Goal: Find specific page/section: Find specific page/section

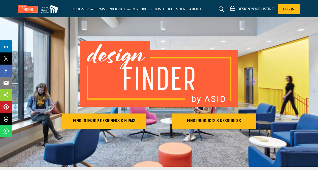
scroll to position [25, 0]
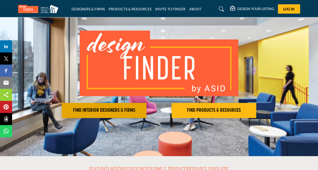
click at [102, 111] on h2 "FIND INTERIOR DESIGNERS & FIRMS" at bounding box center [104, 110] width 82 height 6
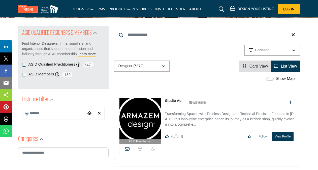
scroll to position [50, 0]
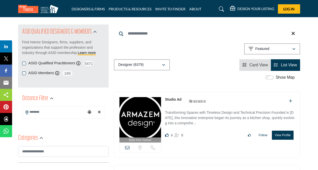
click at [57, 112] on input "Search Location" at bounding box center [53, 112] width 63 height 10
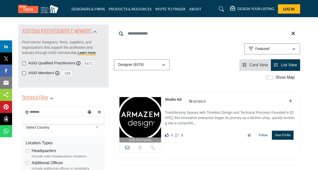
click at [49, 119] on div at bounding box center [63, 120] width 82 height 8
click at [98, 126] on b at bounding box center [98, 127] width 5 height 6
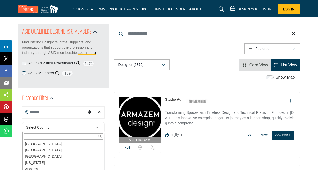
scroll to position [0, 0]
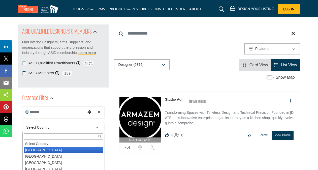
click at [49, 149] on li "[GEOGRAPHIC_DATA]" at bounding box center [63, 150] width 79 height 6
type input "***"
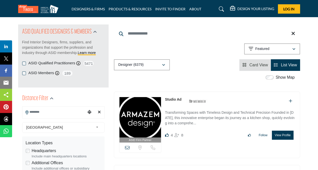
click at [49, 149] on label "Headquarters" at bounding box center [44, 151] width 24 height 6
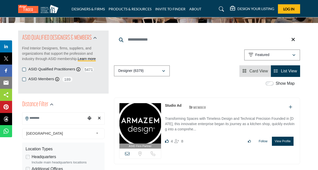
scroll to position [25, 0]
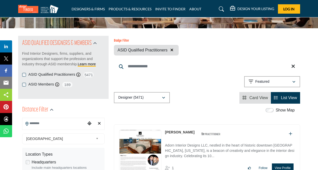
scroll to position [50, 0]
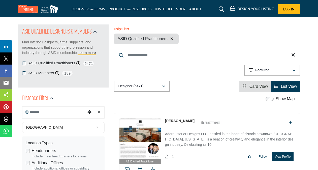
click at [27, 111] on icon at bounding box center [26, 112] width 3 height 4
click at [88, 112] on icon "Choose your current location" at bounding box center [89, 112] width 4 height 4
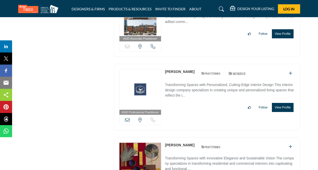
scroll to position [1007, 0]
